Goal: Transaction & Acquisition: Download file/media

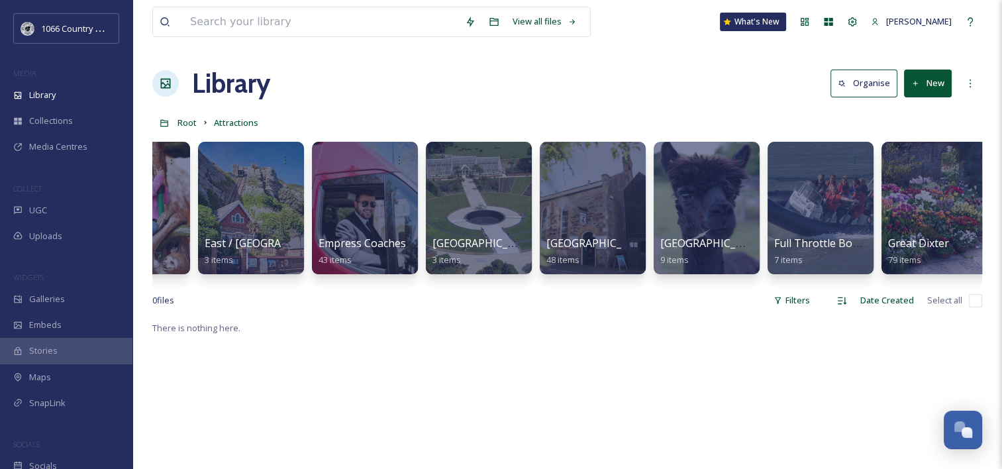
scroll to position [0, 1460]
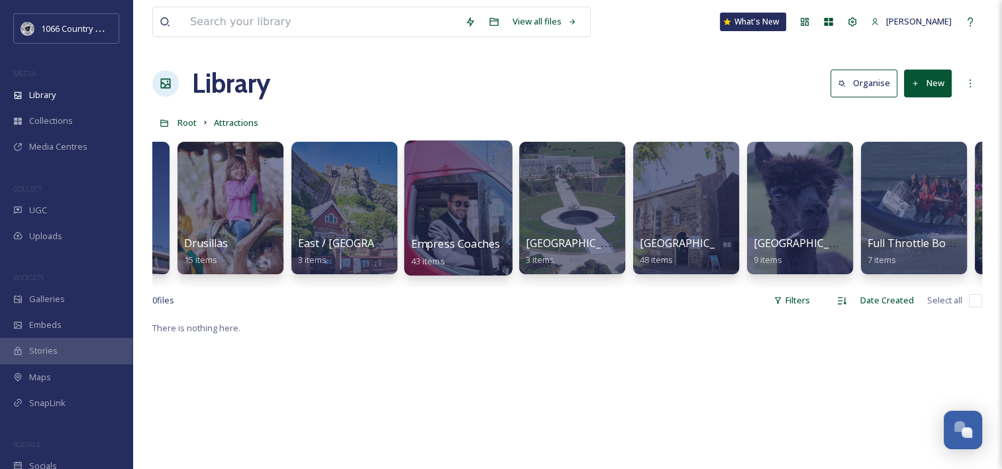
click at [412, 197] on div at bounding box center [458, 207] width 108 height 135
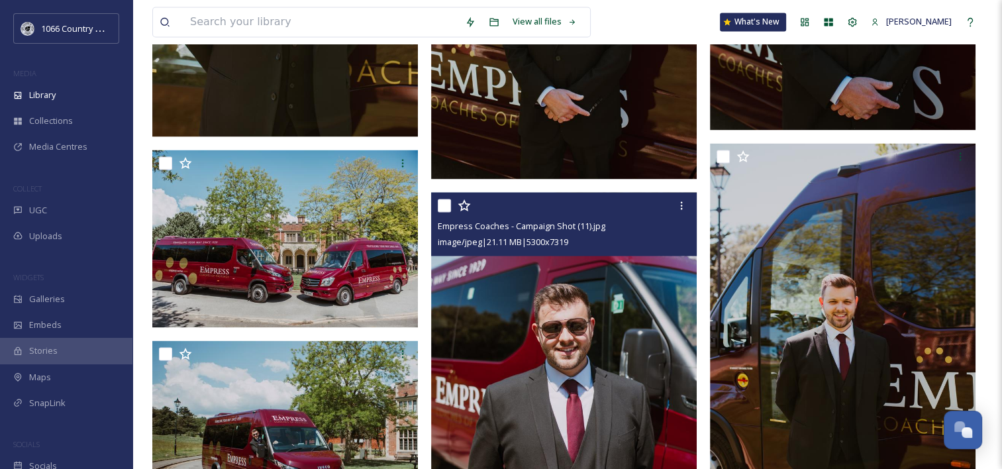
scroll to position [2385, 0]
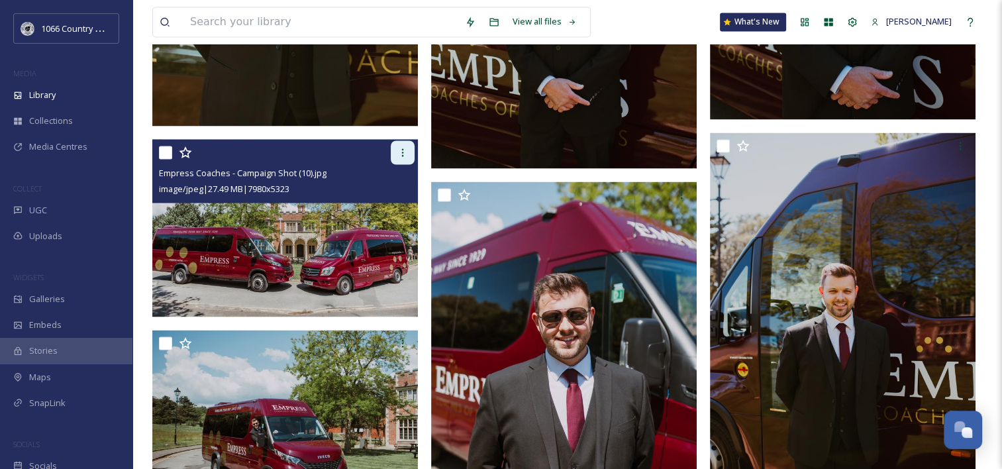
click at [404, 158] on div at bounding box center [403, 152] width 24 height 24
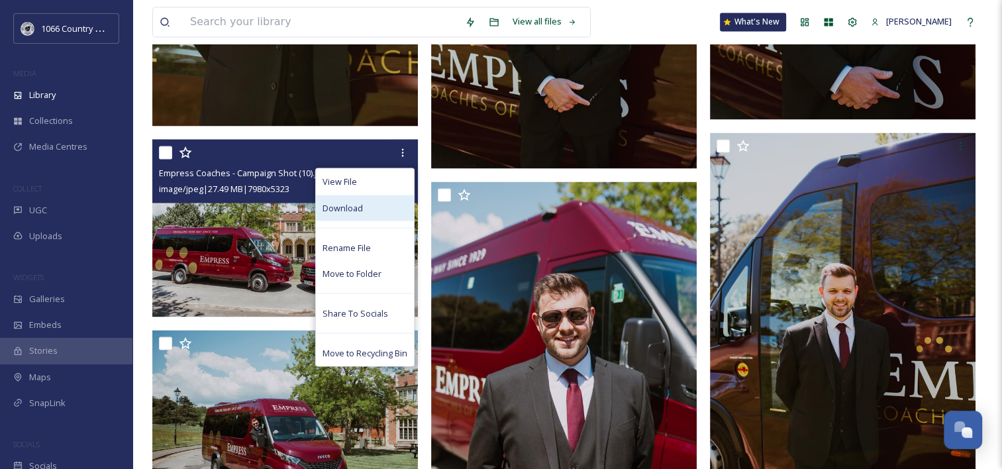
click at [384, 203] on div "Download" at bounding box center [365, 208] width 98 height 26
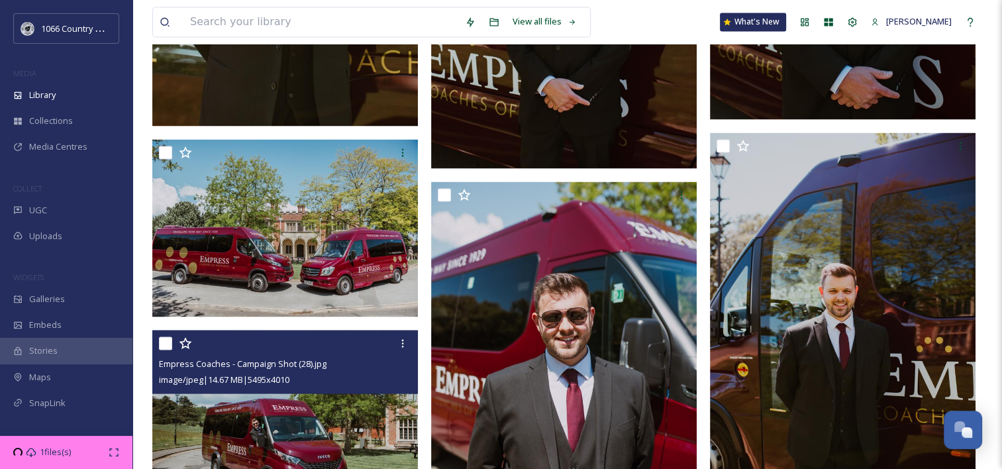
scroll to position [2517, 0]
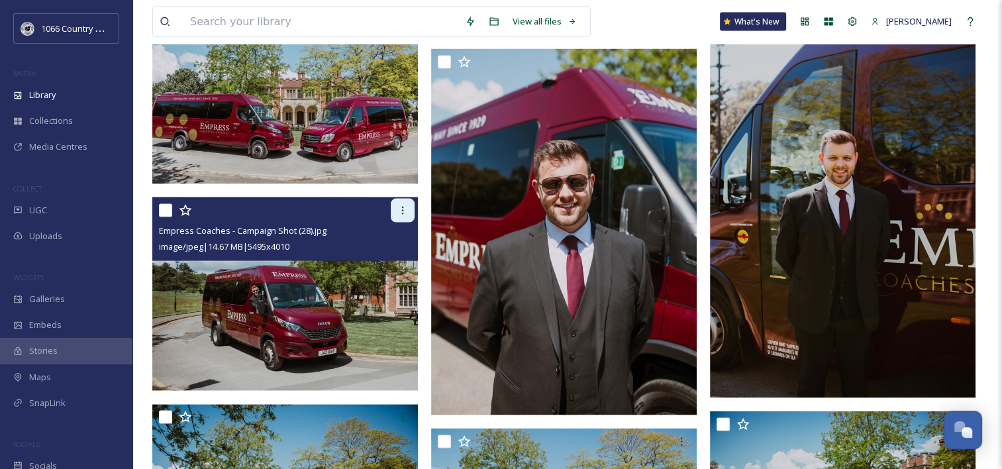
click at [405, 211] on icon at bounding box center [402, 210] width 11 height 11
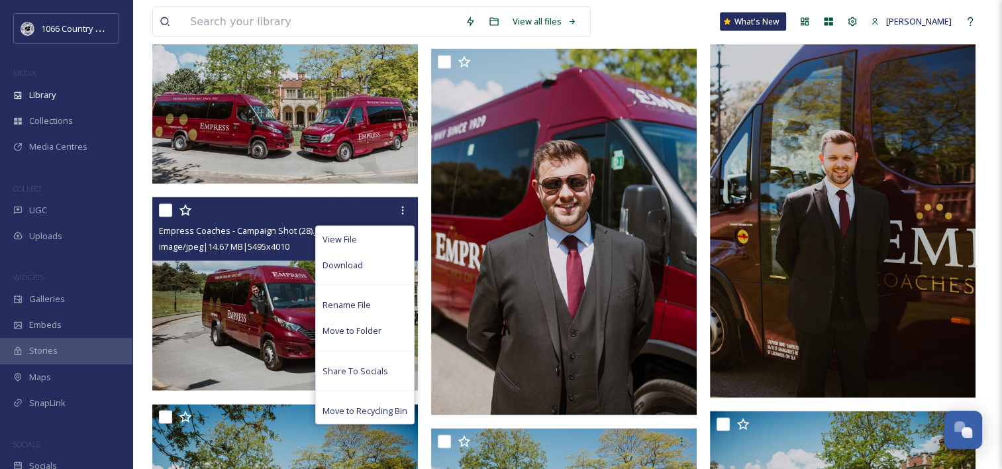
click at [431, 264] on img at bounding box center [564, 232] width 266 height 366
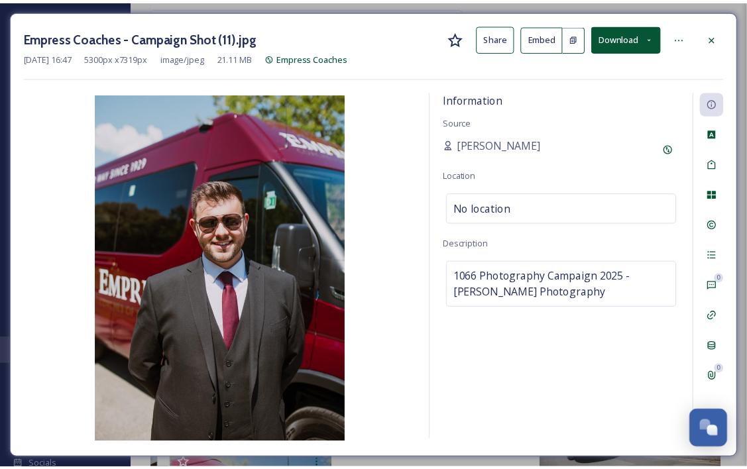
scroll to position [1838, 0]
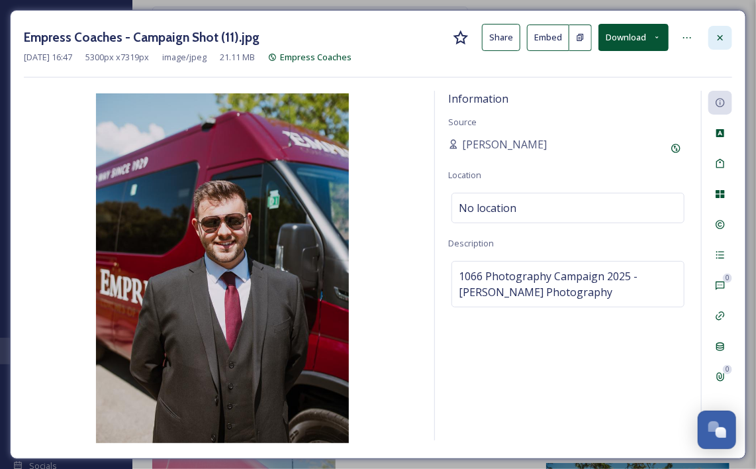
click at [715, 46] on div at bounding box center [721, 38] width 24 height 24
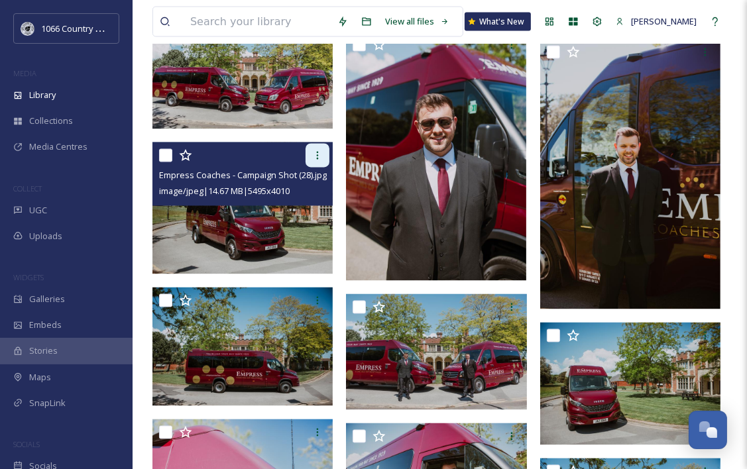
click at [321, 157] on icon at bounding box center [317, 155] width 11 height 11
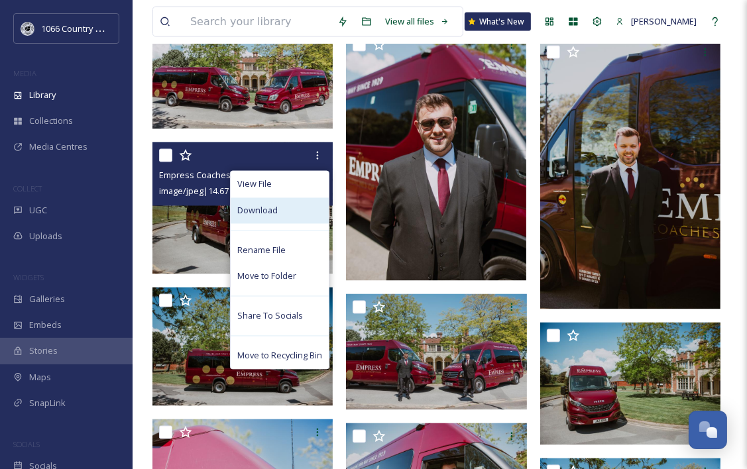
click at [281, 214] on div "Download" at bounding box center [280, 211] width 98 height 26
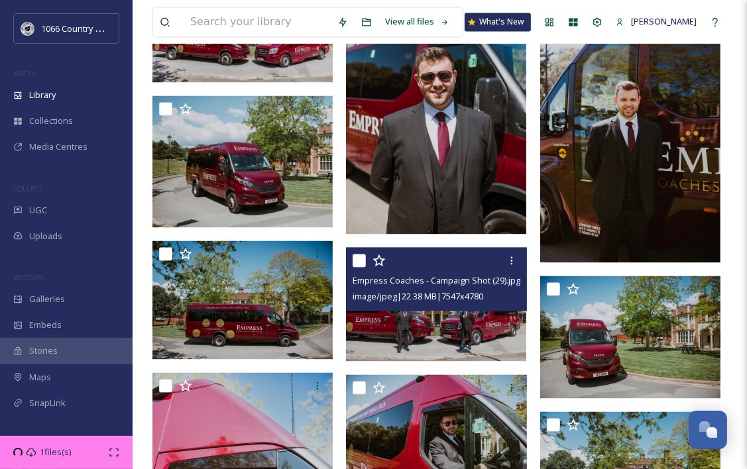
scroll to position [1970, 0]
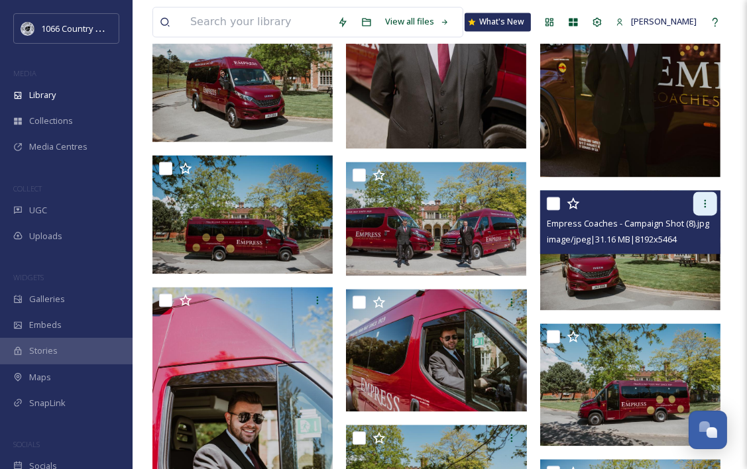
click at [707, 206] on icon at bounding box center [704, 203] width 11 height 11
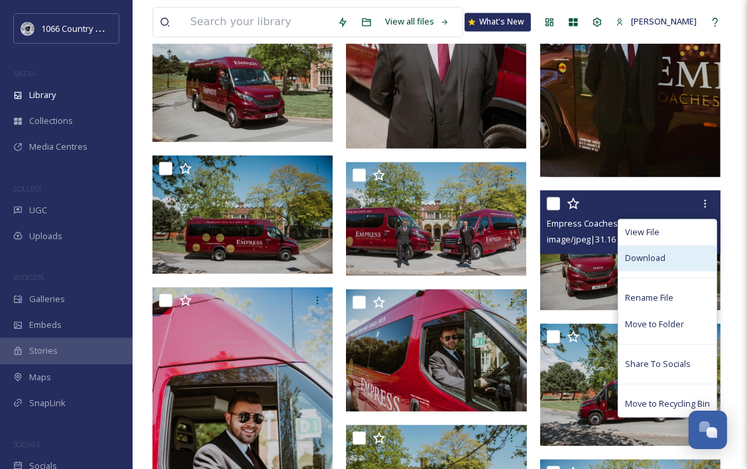
click at [680, 256] on div "Download" at bounding box center [667, 258] width 98 height 26
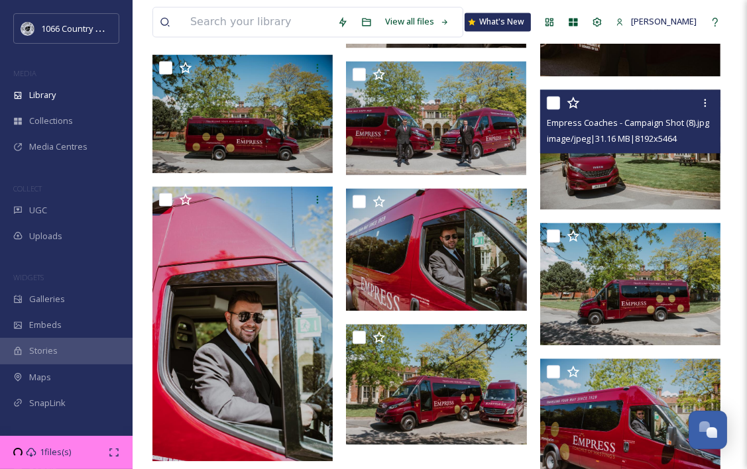
scroll to position [2102, 0]
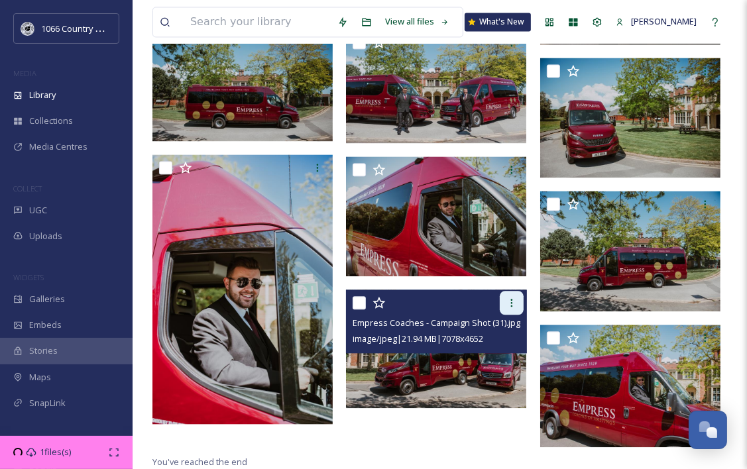
click at [509, 302] on icon at bounding box center [511, 302] width 11 height 11
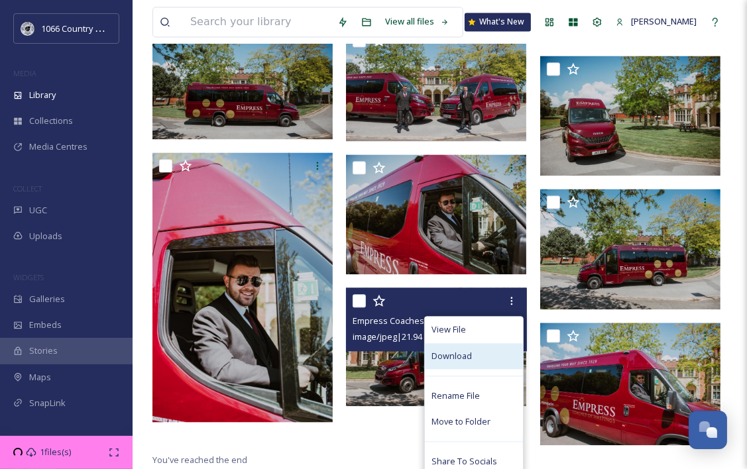
click at [462, 350] on span "Download" at bounding box center [451, 356] width 40 height 13
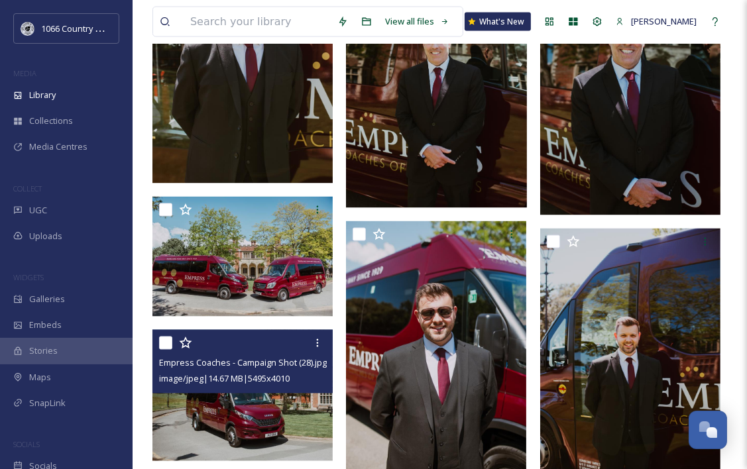
scroll to position [1705, 0]
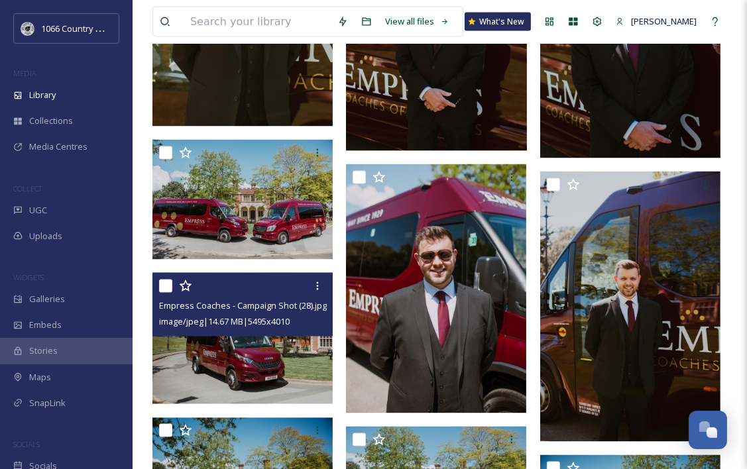
click at [300, 352] on img at bounding box center [242, 339] width 180 height 132
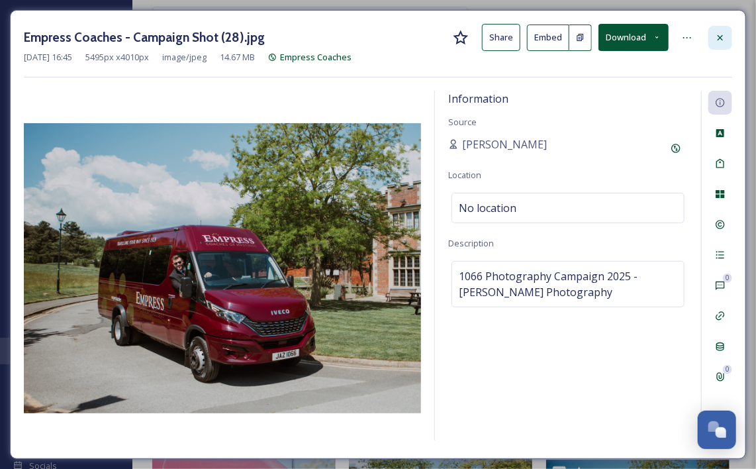
click at [722, 40] on icon at bounding box center [720, 37] width 11 height 11
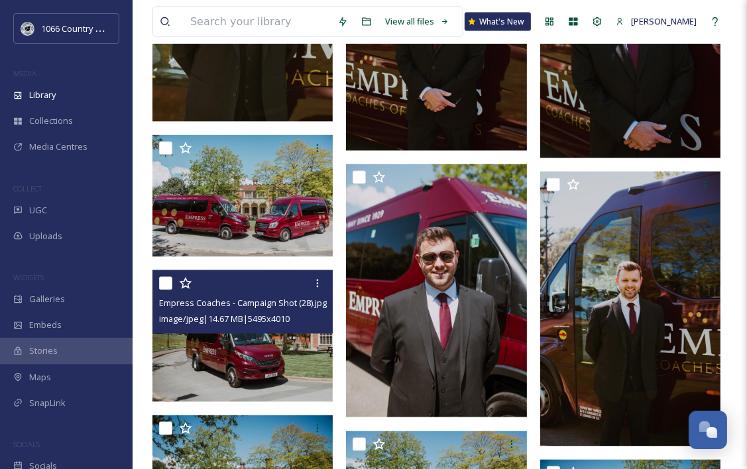
scroll to position [1573, 0]
